Goal: Task Accomplishment & Management: Complete application form

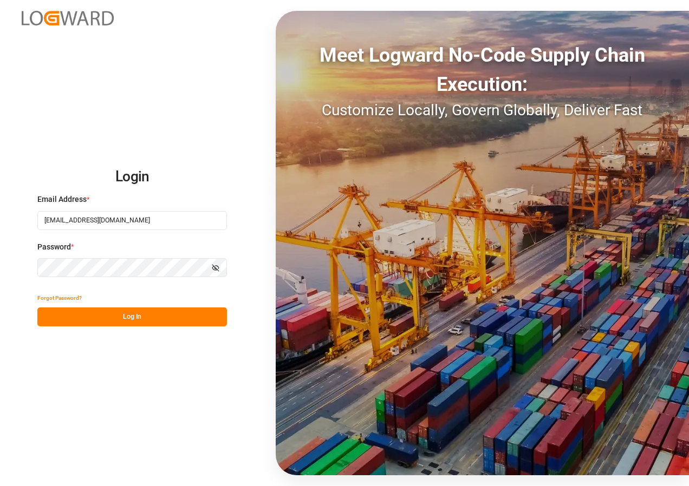
click at [117, 320] on button "Log In" at bounding box center [132, 317] width 190 height 19
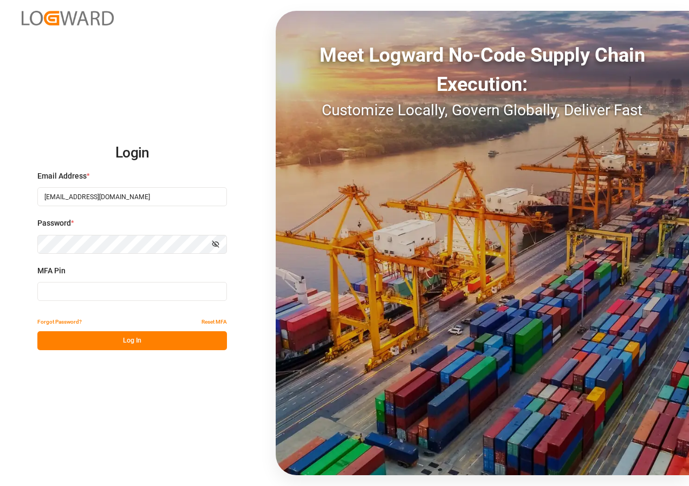
click at [99, 292] on input at bounding box center [132, 291] width 190 height 19
type input "987451"
click at [113, 336] on button "Log In" at bounding box center [132, 341] width 190 height 19
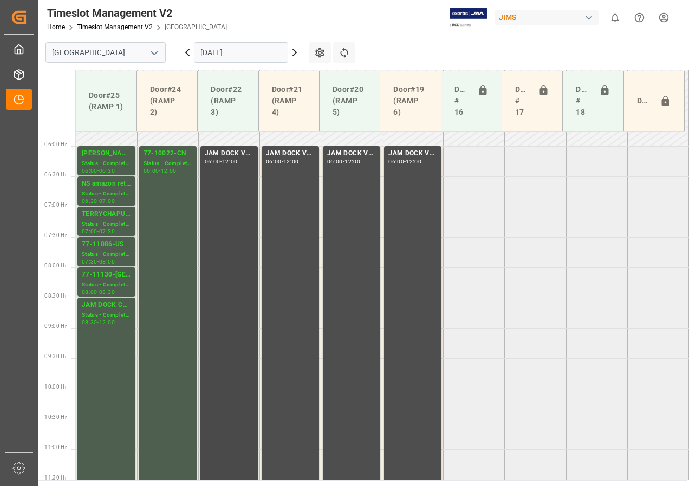
scroll to position [339, 0]
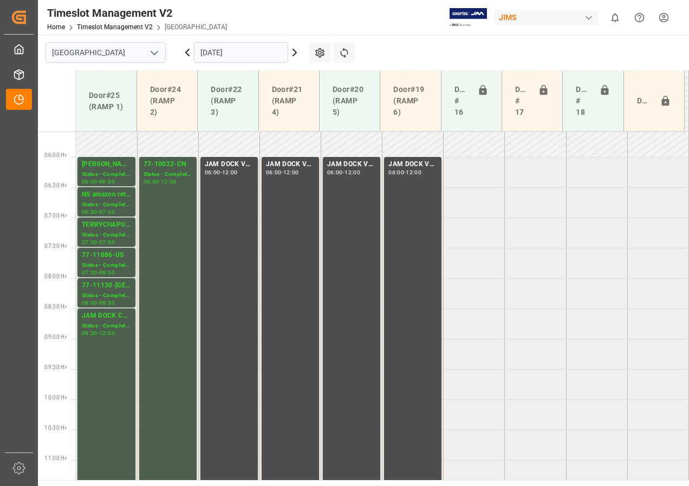
click at [265, 53] on input "[DATE]" at bounding box center [241, 52] width 94 height 21
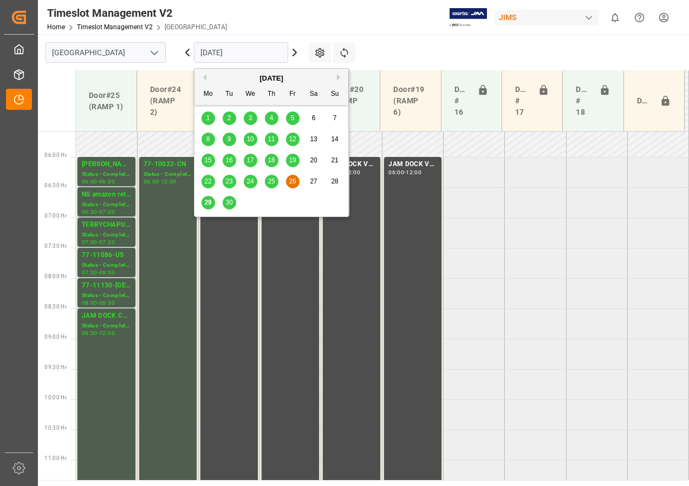
click at [209, 202] on span "29" at bounding box center [207, 203] width 7 height 8
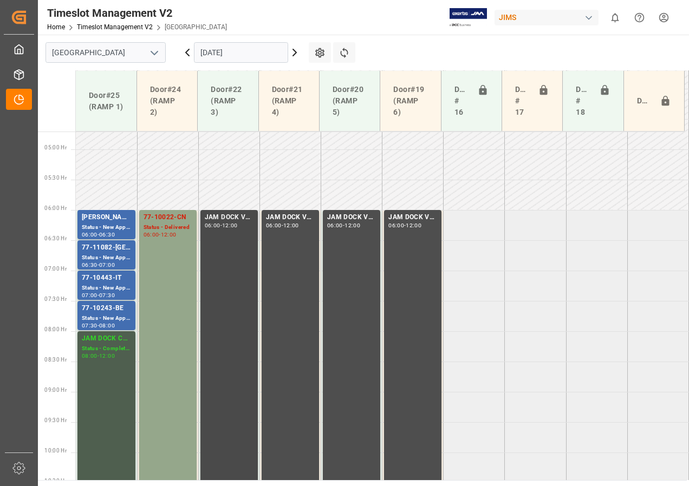
scroll to position [284, 0]
click at [214, 57] on input "[DATE]" at bounding box center [241, 52] width 94 height 21
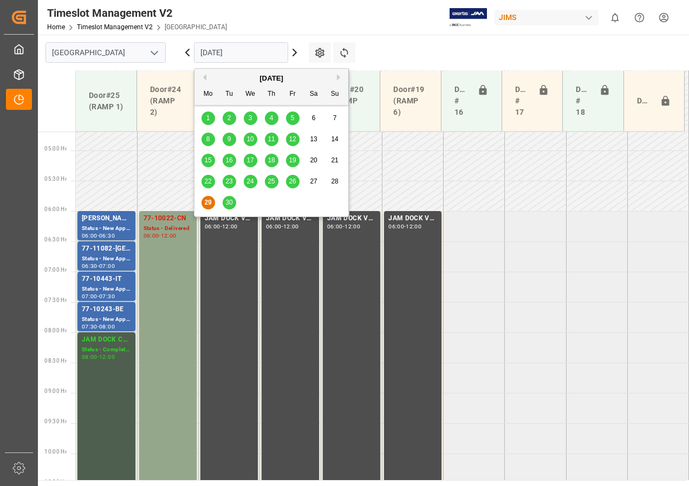
click at [223, 206] on div "30" at bounding box center [230, 203] width 14 height 13
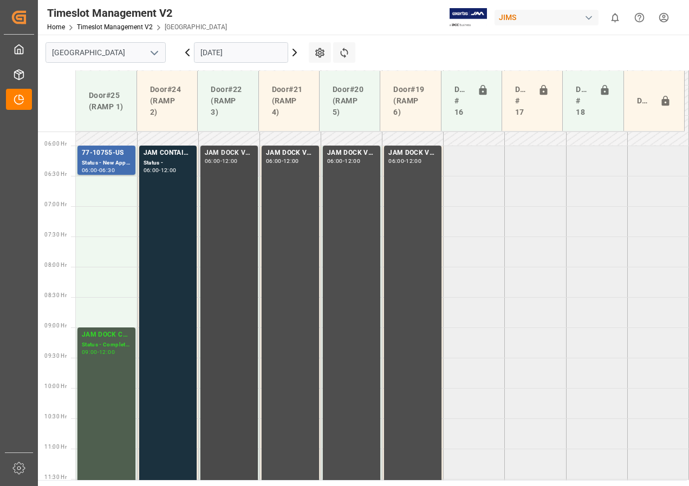
scroll to position [333, 0]
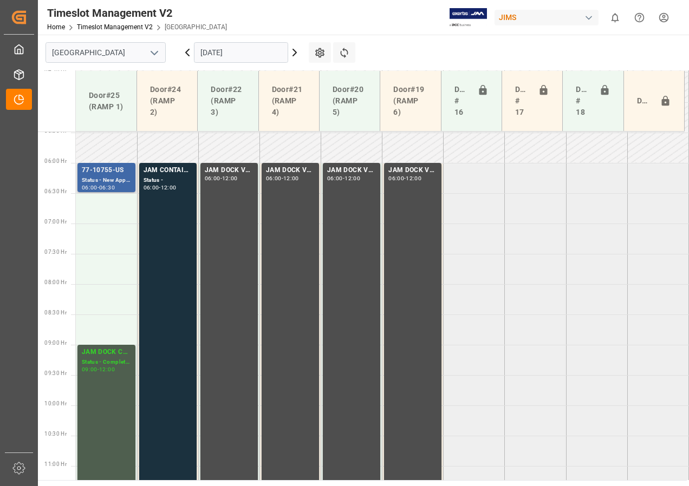
click at [121, 176] on div "77-10755-US" at bounding box center [106, 170] width 49 height 11
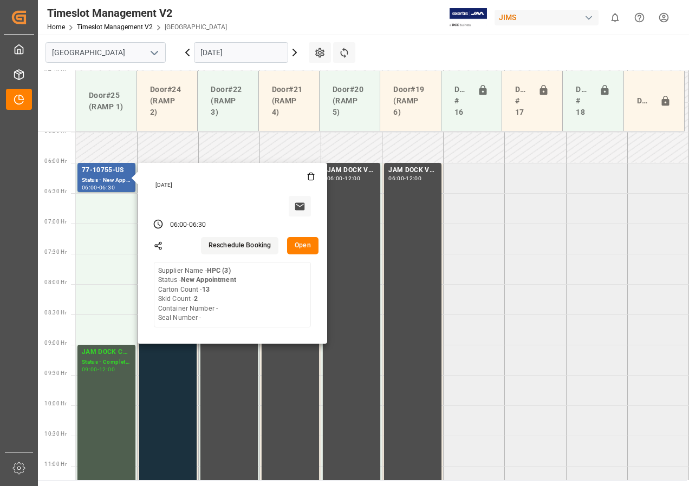
click at [249, 58] on input "[DATE]" at bounding box center [241, 52] width 94 height 21
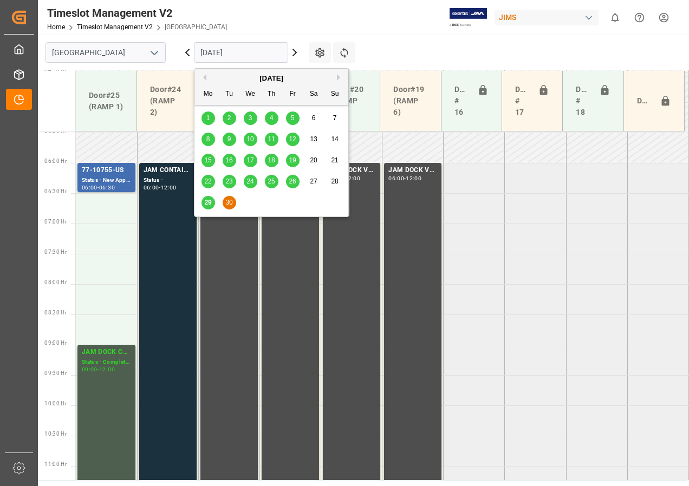
click at [338, 75] on button "Next Month" at bounding box center [340, 77] width 7 height 7
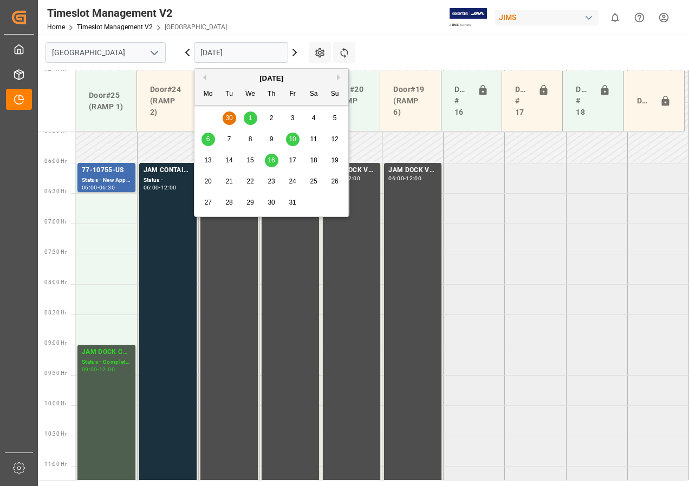
click at [249, 116] on span "1" at bounding box center [251, 118] width 4 height 8
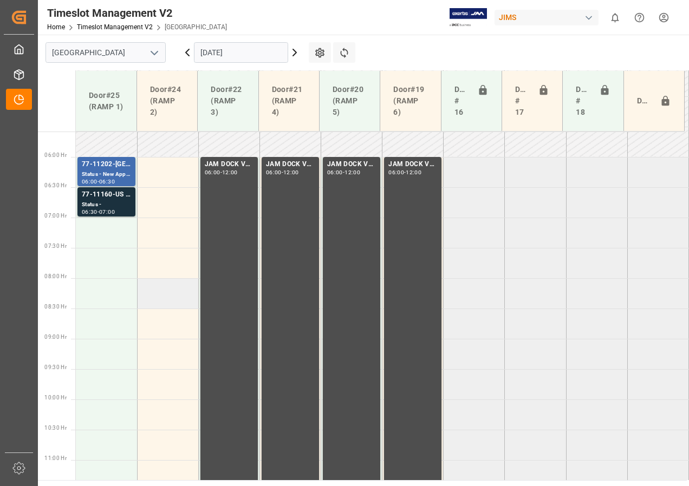
scroll to position [230, 0]
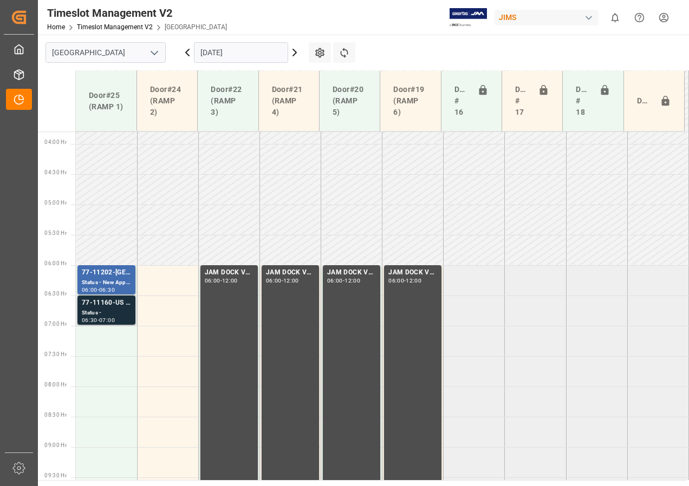
click at [109, 313] on div "Status -" at bounding box center [106, 313] width 49 height 9
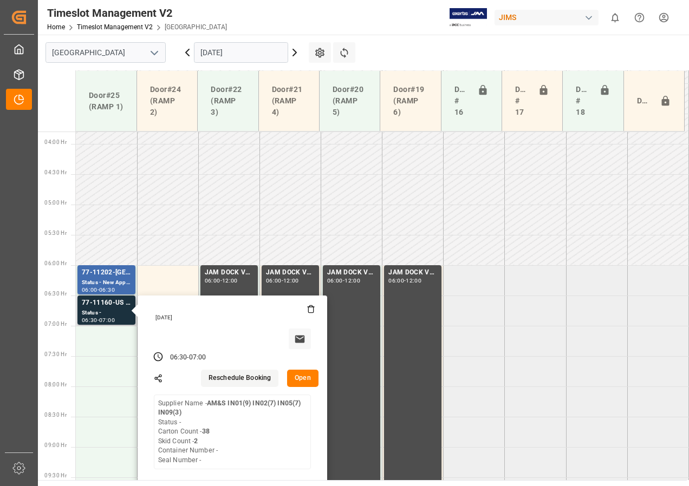
click at [301, 374] on button "Open" at bounding box center [302, 378] width 31 height 17
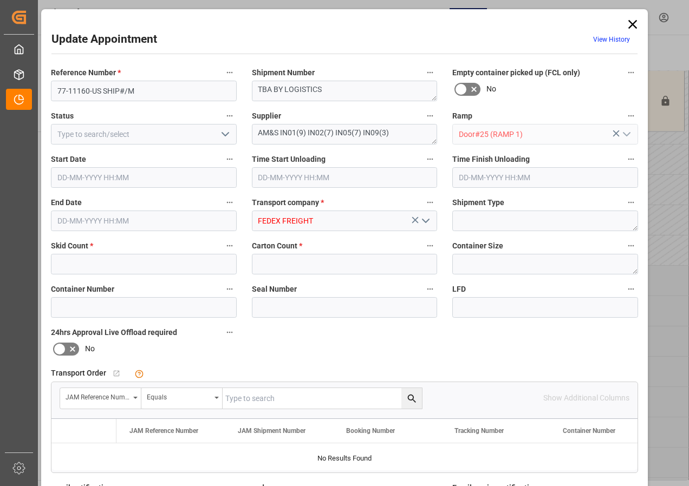
type input "2"
type input "38"
type input "[DATE] 06:30"
type input "[DATE] 07:00"
type input "[DATE] 11:36"
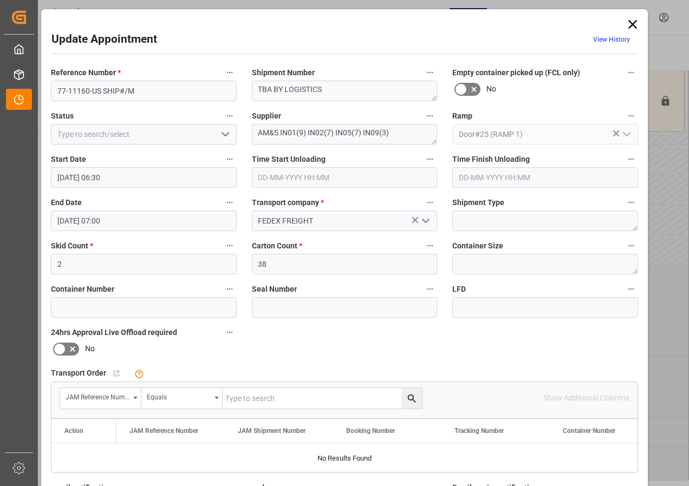
click at [632, 19] on icon at bounding box center [632, 24] width 15 height 15
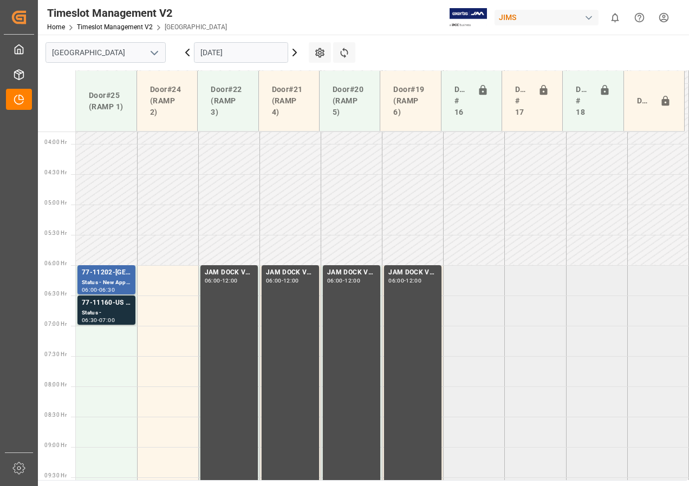
click at [233, 54] on input "[DATE]" at bounding box center [241, 52] width 94 height 21
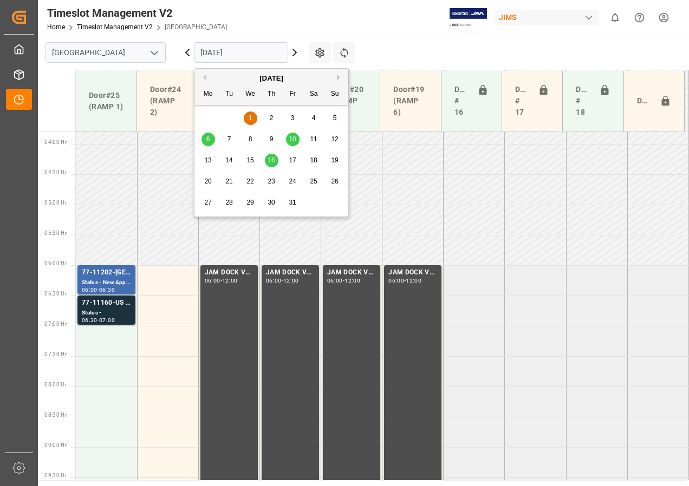
click at [268, 118] on div "2" at bounding box center [272, 118] width 14 height 13
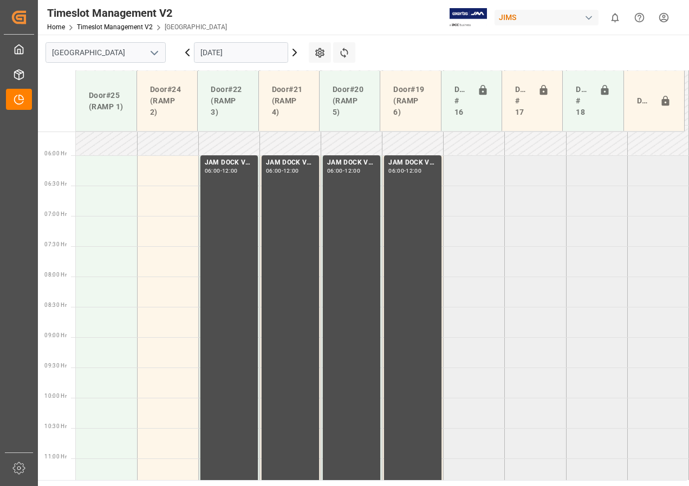
scroll to position [339, 0]
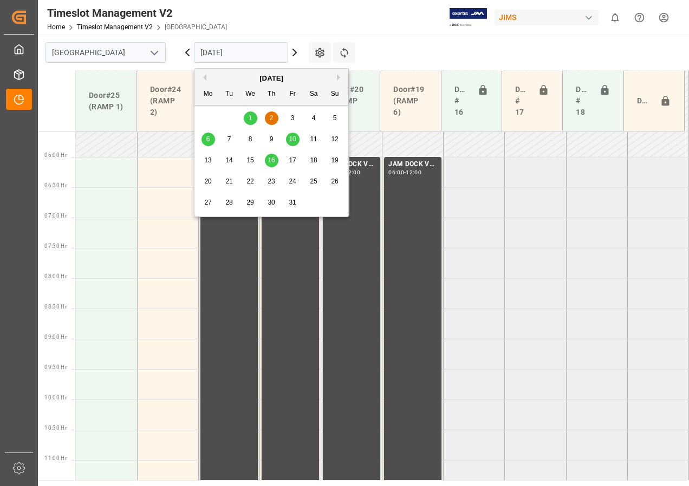
click at [241, 52] on input "[DATE]" at bounding box center [241, 52] width 94 height 21
click at [205, 75] on button "Previous Month" at bounding box center [203, 77] width 7 height 7
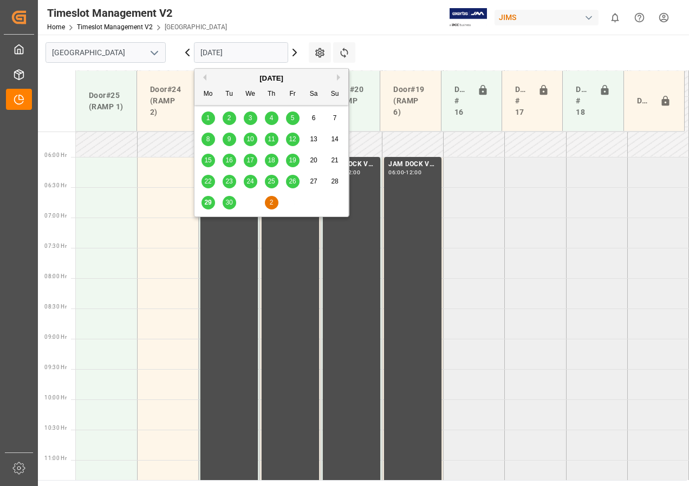
click at [228, 203] on span "30" at bounding box center [228, 203] width 7 height 8
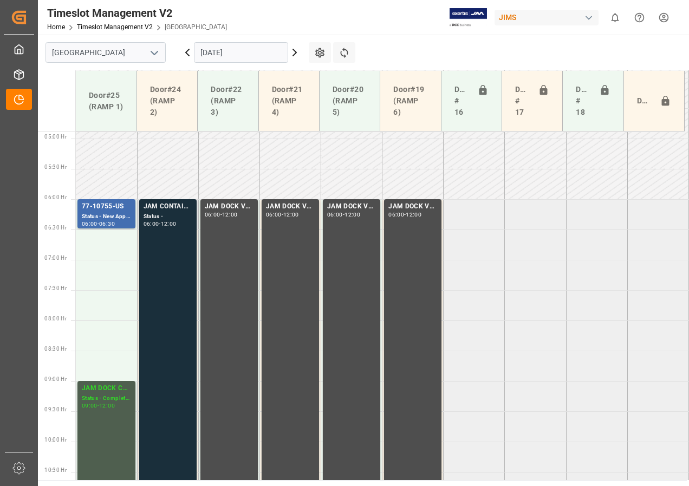
scroll to position [284, 0]
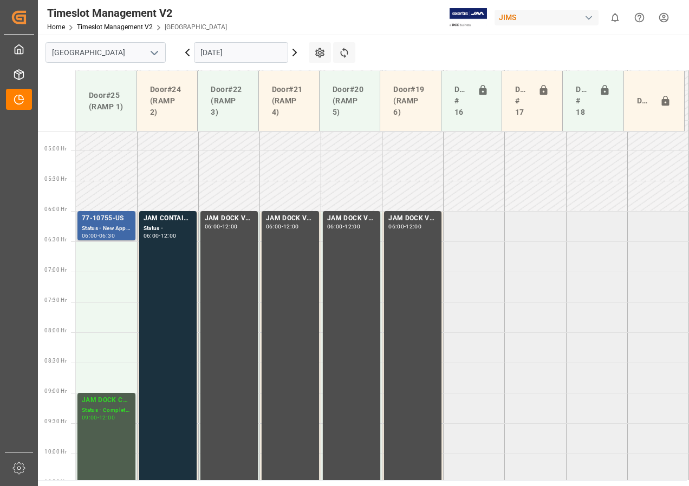
click at [114, 221] on div "77-10755-US" at bounding box center [106, 218] width 49 height 11
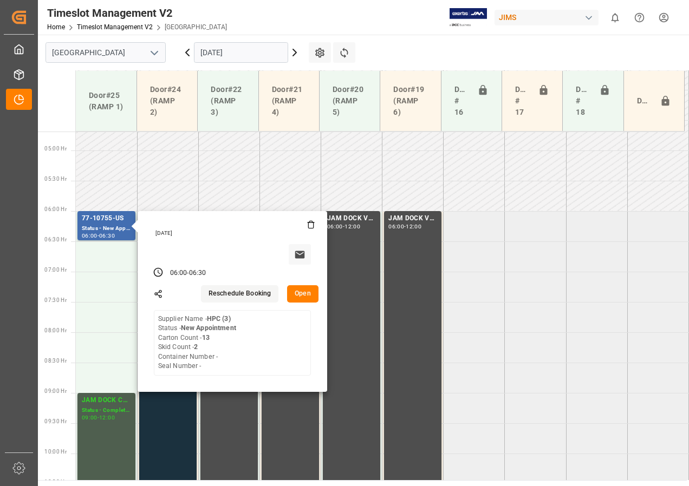
click at [221, 54] on input "[DATE]" at bounding box center [241, 52] width 94 height 21
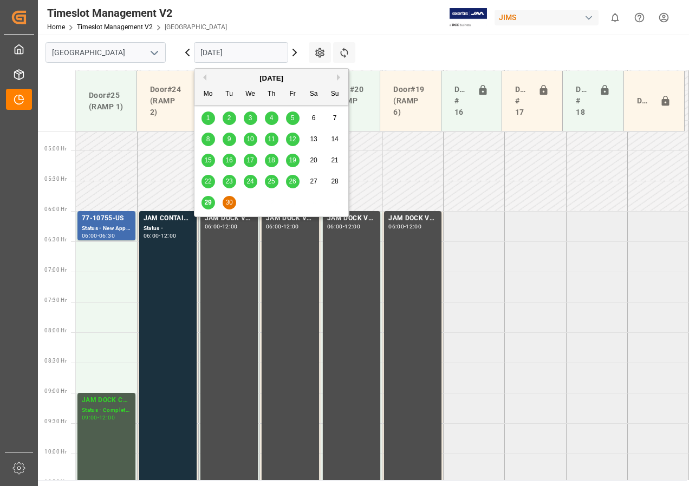
click at [209, 203] on span "29" at bounding box center [207, 203] width 7 height 8
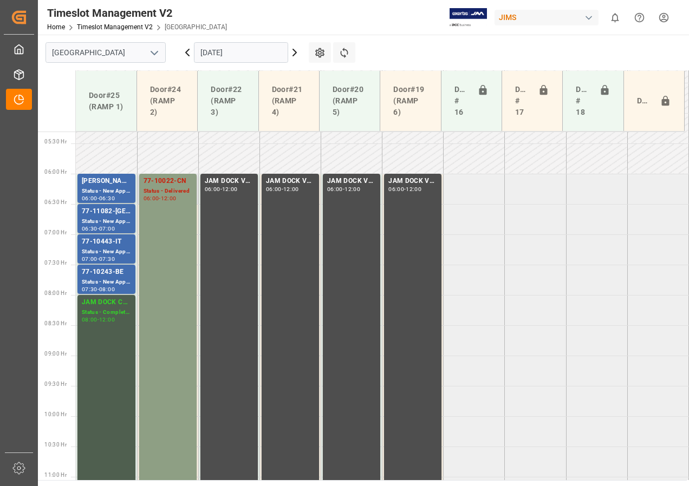
scroll to position [339, 0]
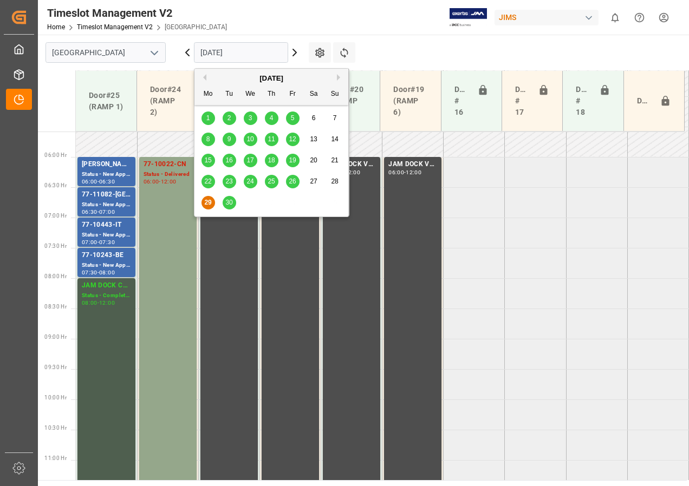
click at [211, 52] on input "[DATE]" at bounding box center [241, 52] width 94 height 21
click at [225, 200] on span "30" at bounding box center [228, 203] width 7 height 8
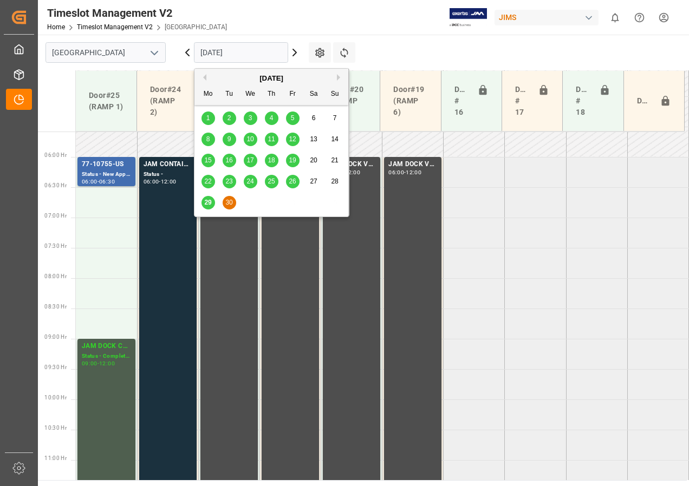
click at [234, 53] on input "[DATE]" at bounding box center [241, 52] width 94 height 21
click at [339, 79] on button "Next Month" at bounding box center [340, 77] width 7 height 7
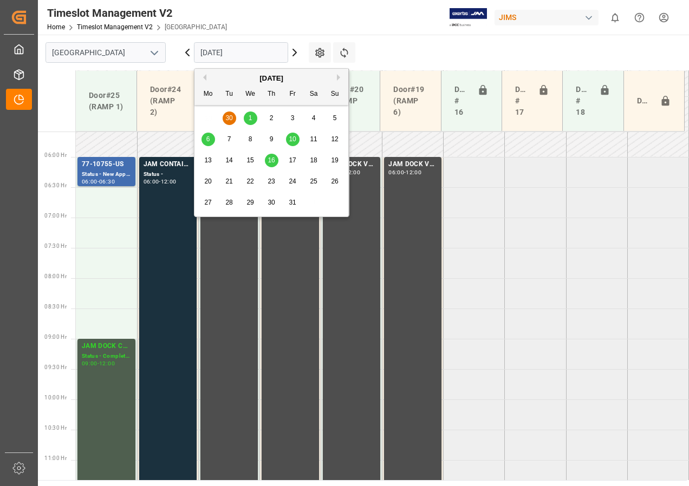
click at [250, 119] on span "1" at bounding box center [251, 118] width 4 height 8
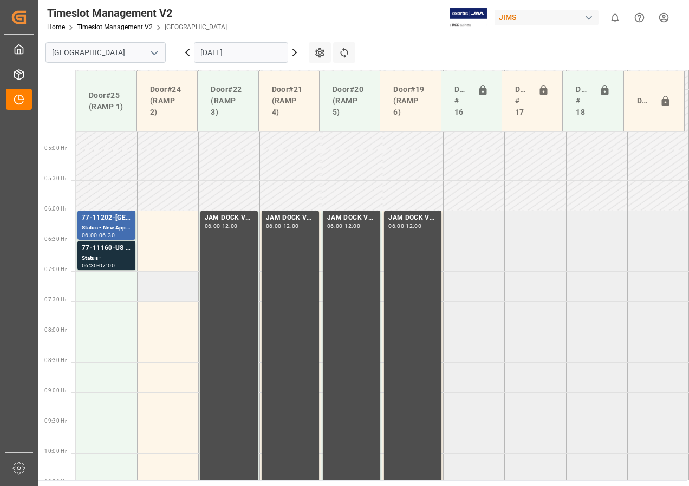
scroll to position [284, 0]
click at [107, 257] on div "Status -" at bounding box center [106, 259] width 49 height 9
click at [103, 230] on div "Status - New Appointment" at bounding box center [106, 228] width 49 height 9
click at [100, 258] on div "Status -" at bounding box center [106, 259] width 49 height 9
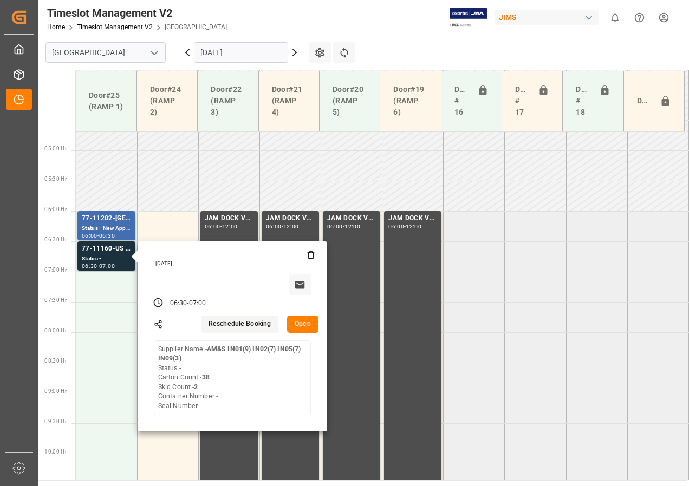
click at [236, 59] on input "[DATE]" at bounding box center [241, 52] width 94 height 21
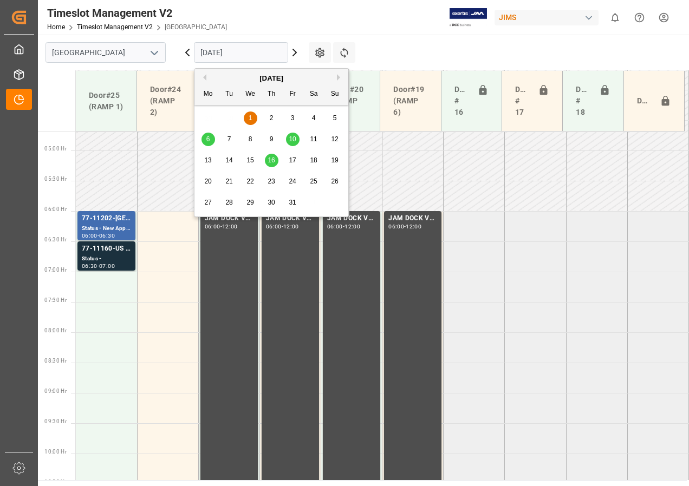
click at [211, 57] on input "[DATE]" at bounding box center [241, 52] width 94 height 21
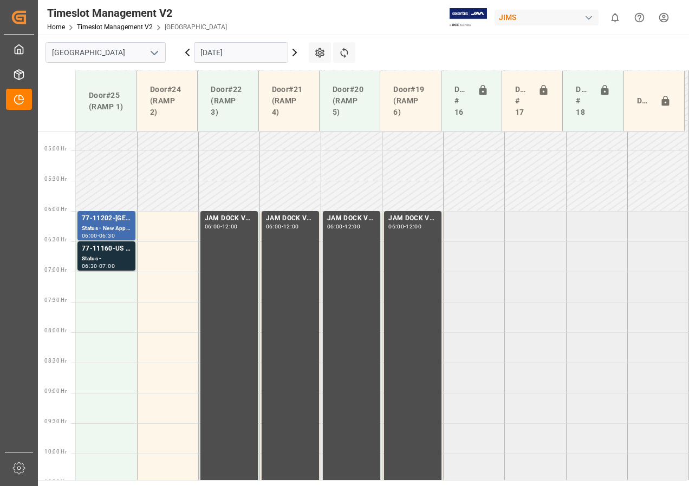
click at [189, 53] on icon at bounding box center [187, 52] width 13 height 13
